Goal: Task Accomplishment & Management: Manage account settings

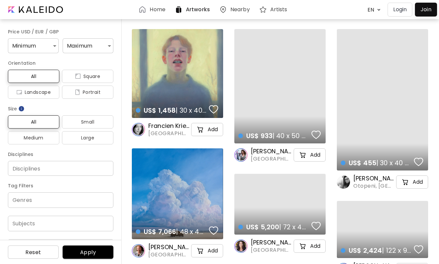
click at [402, 12] on p "Login" at bounding box center [401, 10] width 14 height 8
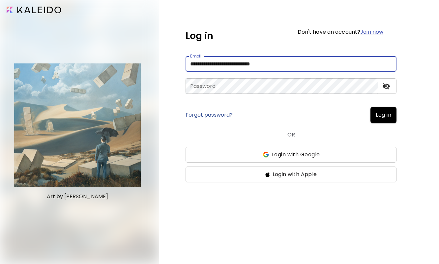
type input "**********"
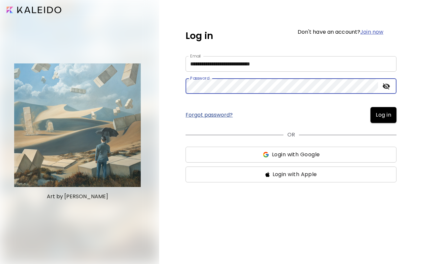
click at [386, 113] on span "Log in" at bounding box center [384, 115] width 16 height 8
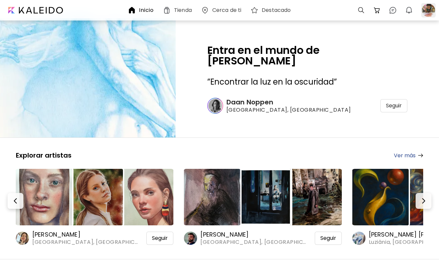
click at [427, 10] on div at bounding box center [429, 10] width 15 height 15
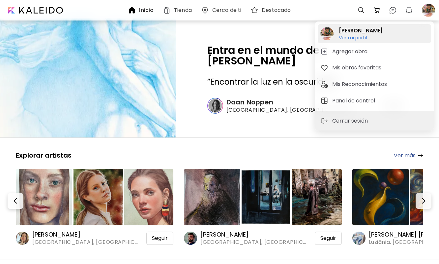
click at [359, 38] on h6 "Ver mi perfil" at bounding box center [361, 38] width 44 height 6
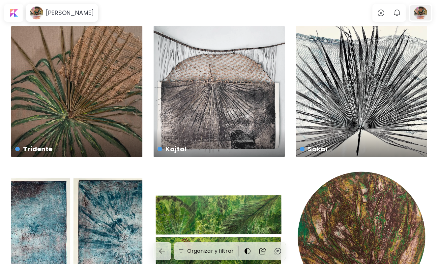
click at [419, 14] on div at bounding box center [420, 12] width 21 height 15
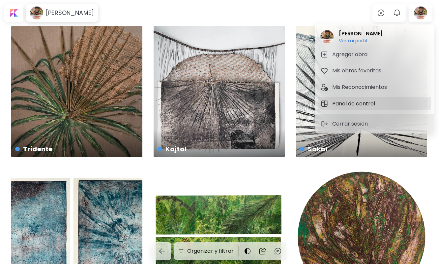
click at [346, 105] on h5 "Panel de control" at bounding box center [355, 104] width 45 height 8
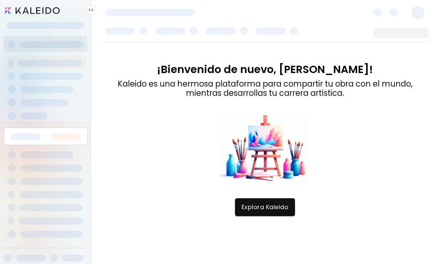
click at [415, 10] on span at bounding box center [418, 12] width 13 height 13
click at [265, 208] on span "Explora Kaleido" at bounding box center [265, 206] width 47 height 7
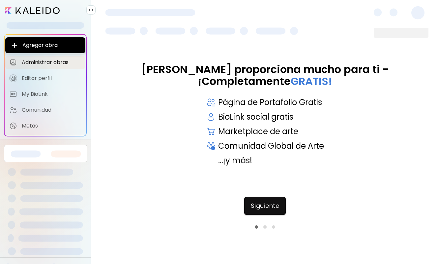
click at [45, 10] on input "image" at bounding box center [32, 10] width 55 height 7
click at [55, 63] on span "Administrar obras" at bounding box center [52, 62] width 60 height 7
click at [264, 209] on span "Siguiente" at bounding box center [265, 205] width 29 height 7
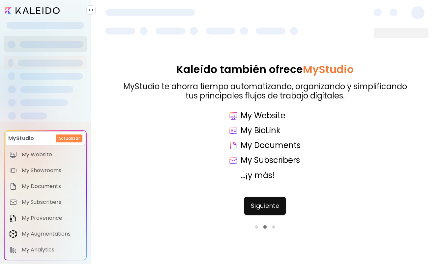
click at [264, 209] on span "Siguiente" at bounding box center [265, 205] width 29 height 7
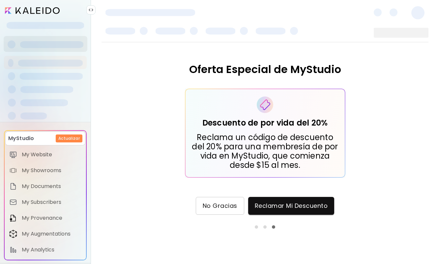
click at [228, 206] on span "No Gracias" at bounding box center [220, 205] width 35 height 7
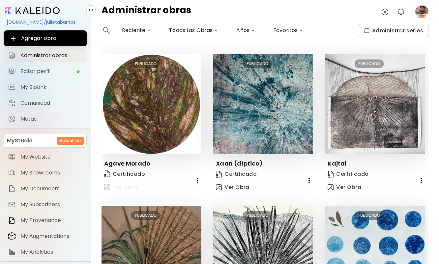
click at [138, 183] on span "Ver Obra" at bounding box center [121, 187] width 34 height 8
click at [396, 31] on span "Administrar series" at bounding box center [394, 30] width 59 height 7
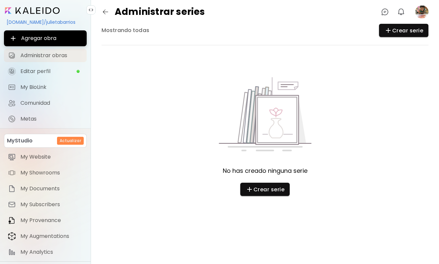
click at [42, 54] on span "Administrar obras" at bounding box center [51, 55] width 62 height 7
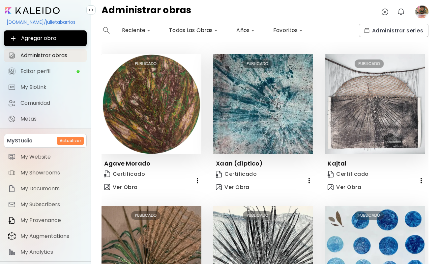
click at [197, 176] on icon "button" at bounding box center [198, 180] width 8 height 8
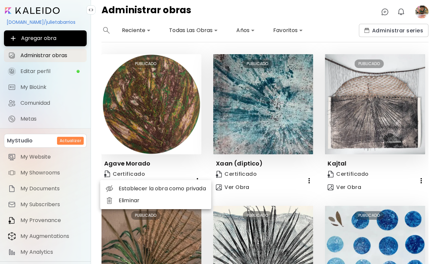
click at [146, 199] on li "Eliminar" at bounding box center [155, 200] width 111 height 12
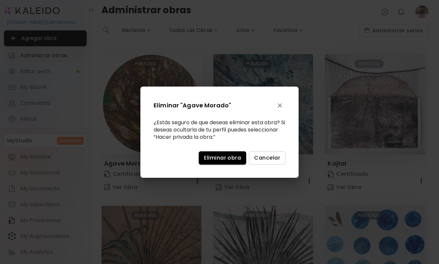
click at [229, 161] on button "Eliminar obra" at bounding box center [223, 157] width 48 height 13
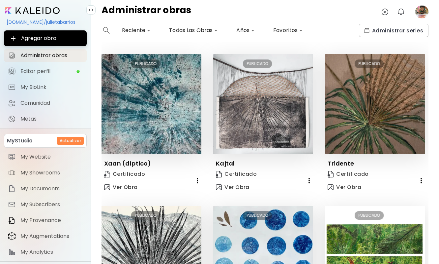
click at [198, 178] on icon "button" at bounding box center [197, 180] width 1 height 5
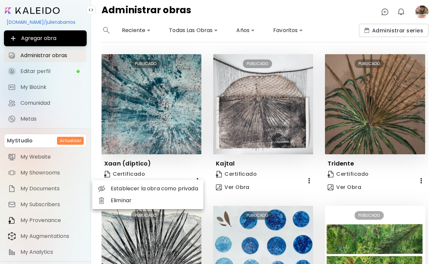
click at [129, 199] on li "Eliminar" at bounding box center [147, 200] width 111 height 12
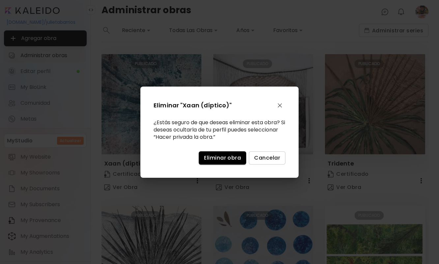
click at [218, 160] on span "Eliminar obra" at bounding box center [222, 157] width 37 height 7
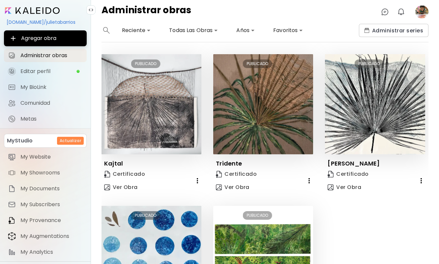
click at [199, 176] on icon "button" at bounding box center [198, 180] width 8 height 8
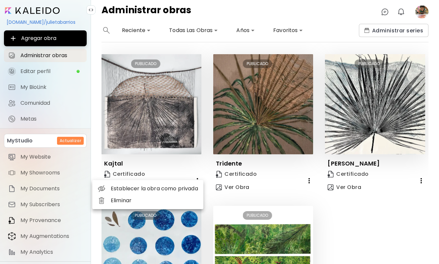
click at [139, 200] on li "Eliminar" at bounding box center [147, 200] width 111 height 12
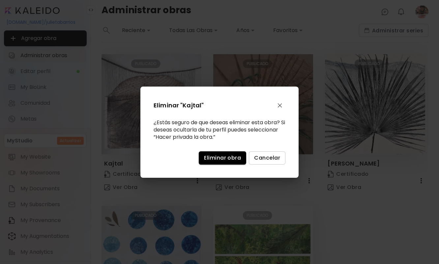
click at [224, 160] on span "Eliminar obra" at bounding box center [222, 157] width 37 height 7
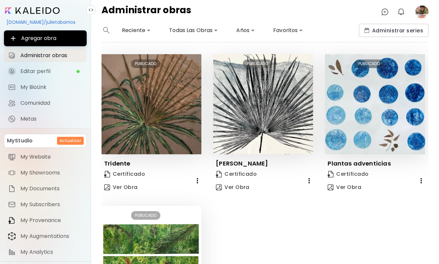
click at [198, 176] on icon "button" at bounding box center [198, 180] width 8 height 8
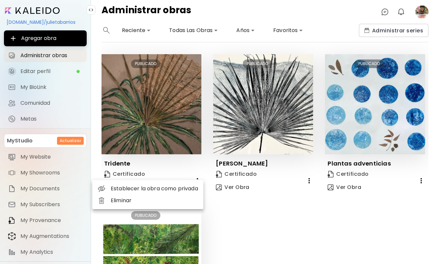
click at [144, 200] on li "Eliminar" at bounding box center [147, 200] width 111 height 12
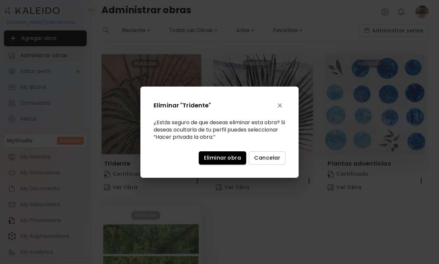
click at [212, 156] on span "Eliminar obra" at bounding box center [222, 157] width 37 height 7
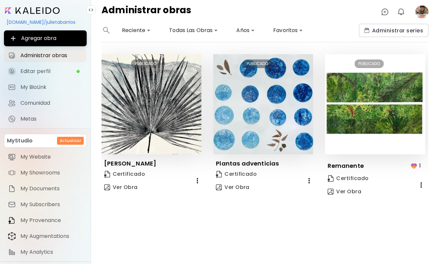
click at [197, 176] on icon "button" at bounding box center [198, 180] width 8 height 8
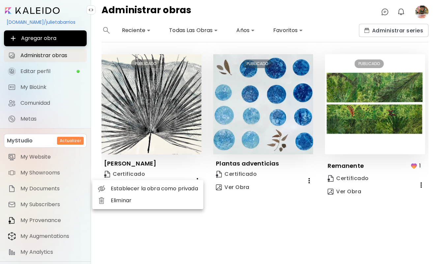
click at [144, 200] on li "Eliminar" at bounding box center [147, 200] width 111 height 12
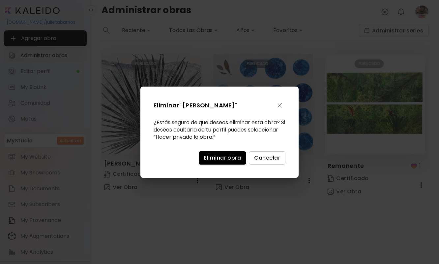
click at [213, 158] on span "Eliminar obra" at bounding box center [222, 157] width 37 height 7
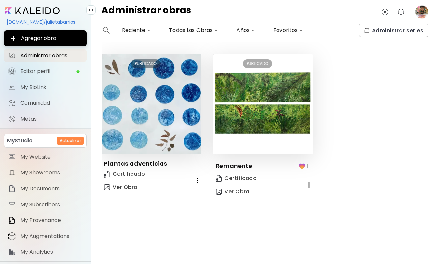
click at [197, 176] on icon "button" at bounding box center [198, 180] width 8 height 8
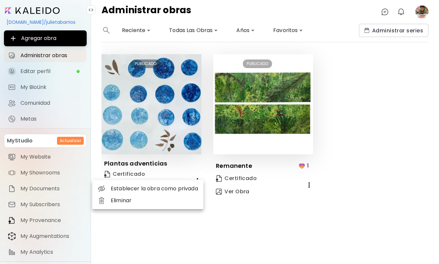
click at [153, 204] on li "Eliminar" at bounding box center [147, 200] width 111 height 12
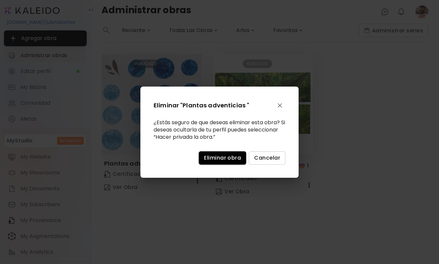
click at [220, 160] on span "Eliminar obra" at bounding box center [222, 157] width 37 height 7
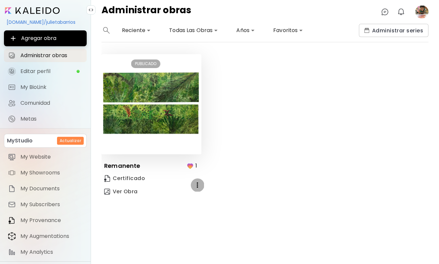
click at [197, 181] on icon "button" at bounding box center [198, 185] width 8 height 8
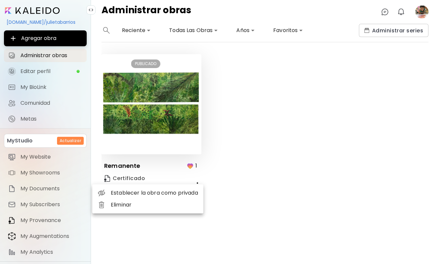
click at [147, 206] on li "Eliminar" at bounding box center [147, 205] width 111 height 12
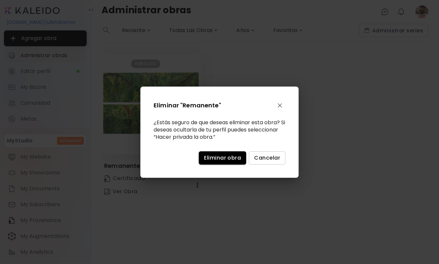
click at [226, 160] on span "Eliminar obra" at bounding box center [222, 157] width 37 height 7
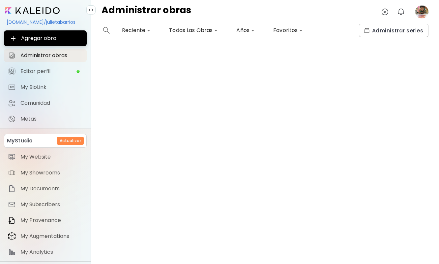
click at [161, 110] on div at bounding box center [265, 152] width 327 height 221
click at [32, 72] on span "Editar perfil" at bounding box center [48, 71] width 56 height 7
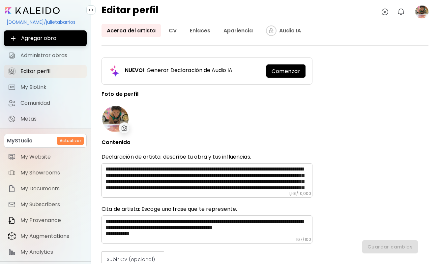
type input "******"
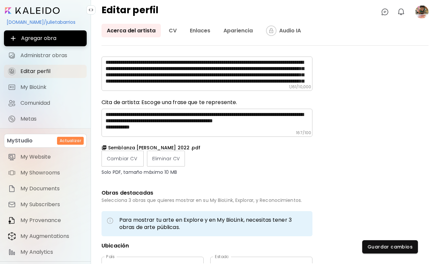
scroll to position [116, 0]
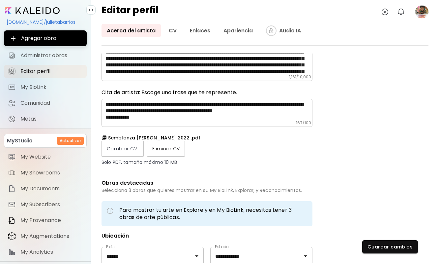
click at [165, 152] on span "Eliminar CV" at bounding box center [165, 148] width 27 height 7
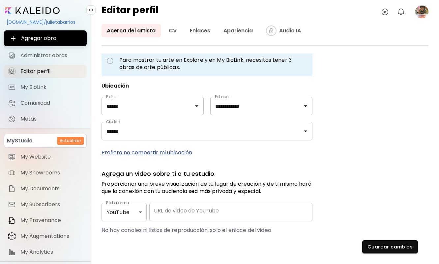
scroll to position [262, 0]
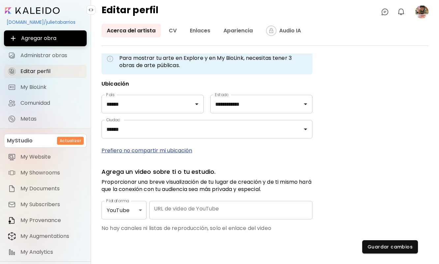
click at [180, 150] on p "Prefiero no compartir mi ubicación" at bounding box center [207, 150] width 211 height 8
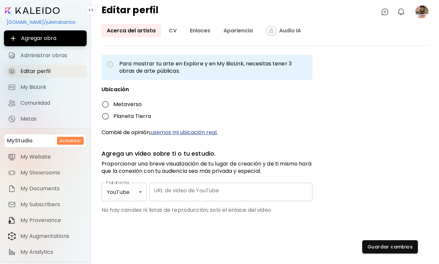
scroll to position [0, 0]
click at [391, 245] on span "Guardar cambios" at bounding box center [390, 246] width 45 height 7
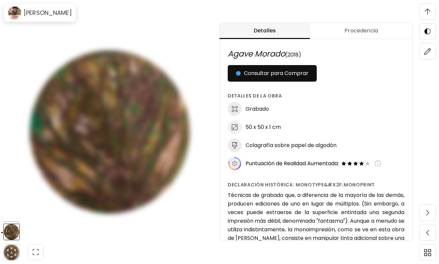
scroll to position [143, 0]
